Goal: Task Accomplishment & Management: Use online tool/utility

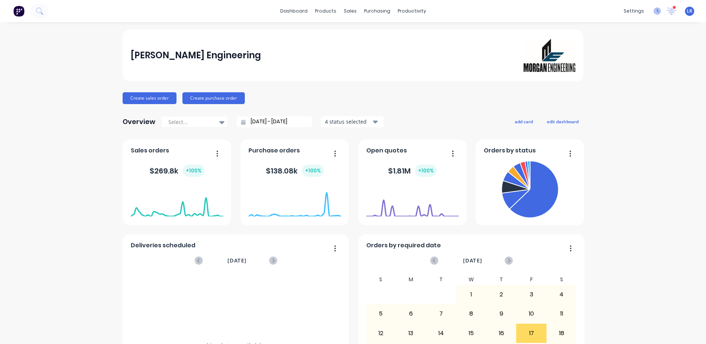
click at [654, 8] on icon at bounding box center [657, 10] width 7 height 7
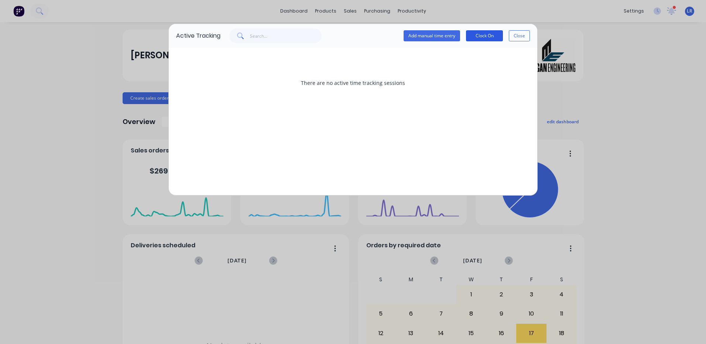
click at [484, 34] on button "Clock On" at bounding box center [484, 35] width 37 height 11
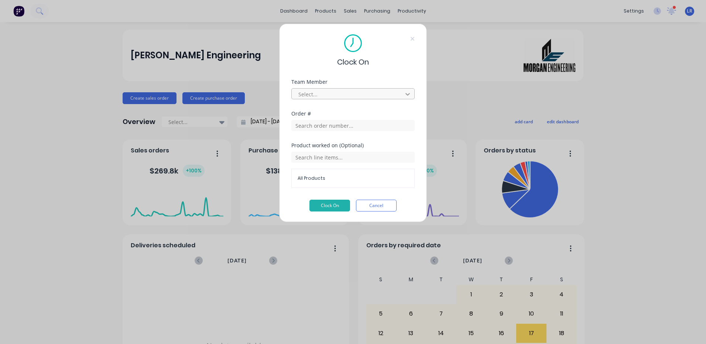
click at [408, 92] on icon at bounding box center [407, 94] width 7 height 7
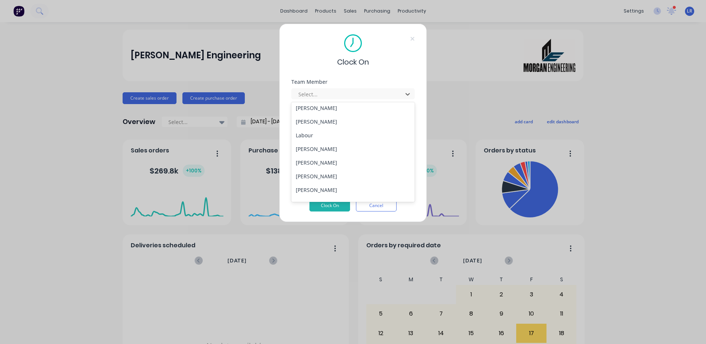
scroll to position [74, 0]
click at [324, 144] on div "[PERSON_NAME]" at bounding box center [353, 146] width 123 height 14
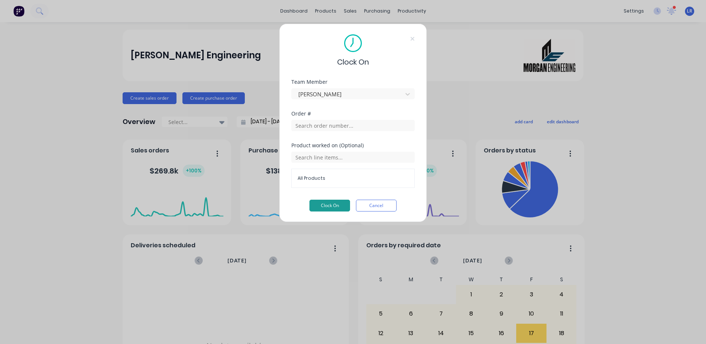
click at [321, 205] on button "Clock On" at bounding box center [330, 206] width 41 height 12
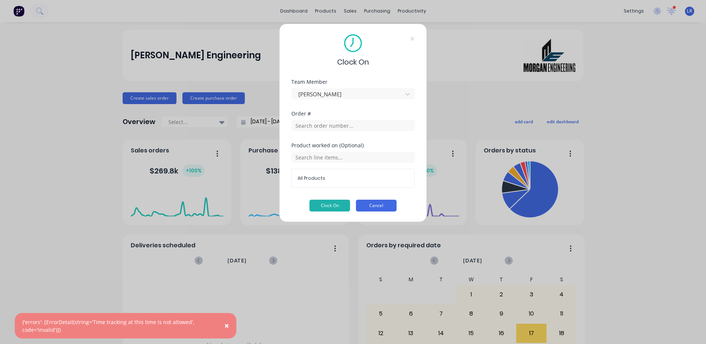
click at [374, 205] on button "Cancel" at bounding box center [376, 206] width 41 height 12
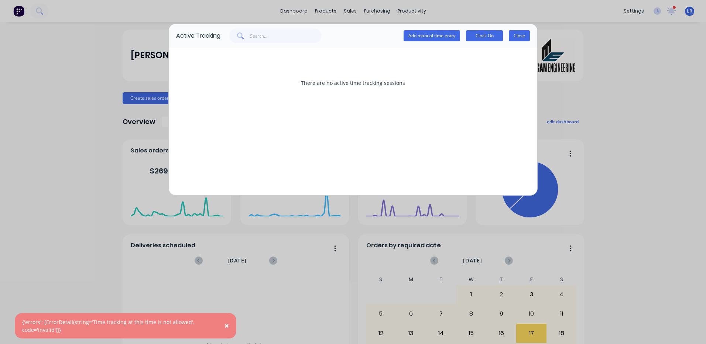
click at [525, 36] on button "Close" at bounding box center [519, 35] width 21 height 11
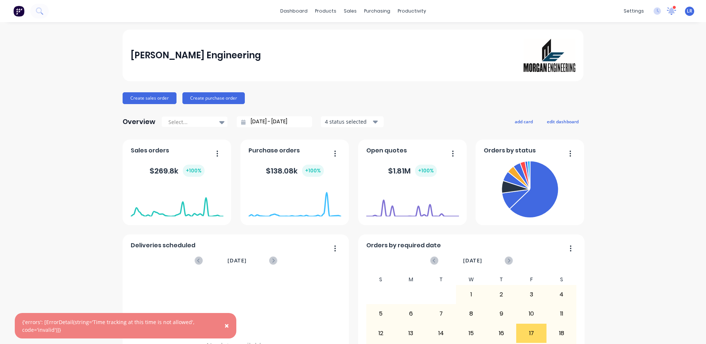
click at [669, 10] on icon at bounding box center [672, 10] width 7 height 6
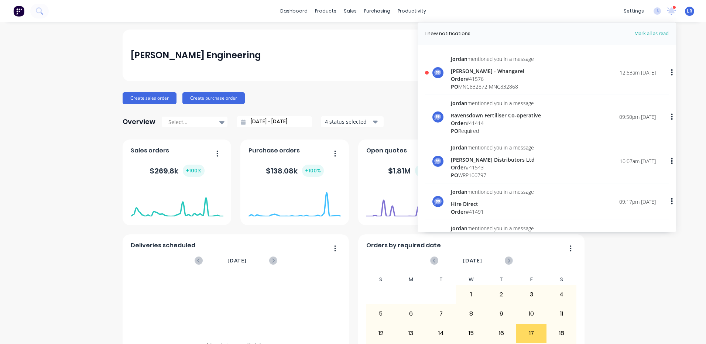
click at [348, 59] on div "[PERSON_NAME] Engineering" at bounding box center [353, 55] width 445 height 33
